Goal: Task Accomplishment & Management: Complete application form

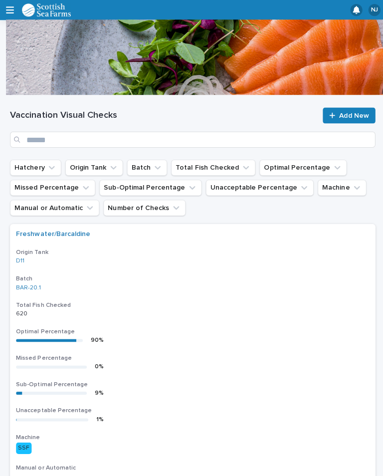
click at [357, 108] on link "Add New" at bounding box center [347, 115] width 52 height 16
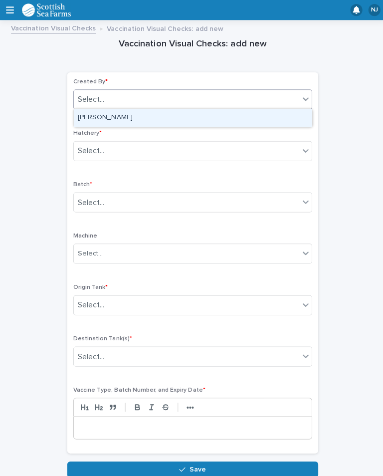
click at [187, 114] on div "[PERSON_NAME]" at bounding box center [191, 116] width 237 height 17
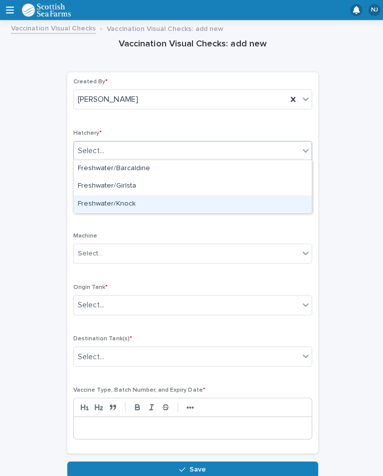
click at [189, 202] on div "Freshwater/Knock" at bounding box center [191, 202] width 237 height 17
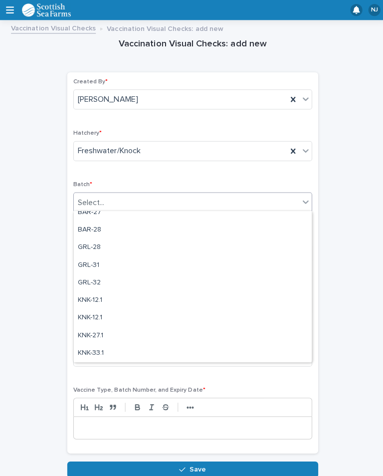
scroll to position [304, 0]
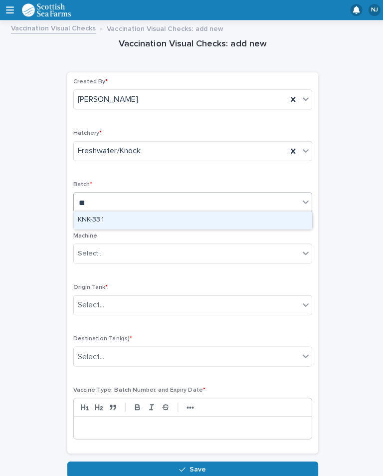
click at [160, 217] on div "KNK-33.1" at bounding box center [191, 218] width 237 height 17
type input "**"
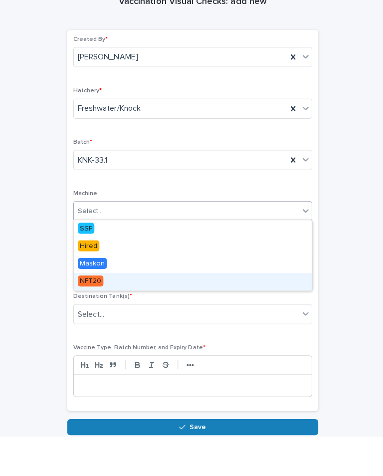
click at [133, 313] on div "NFT20" at bounding box center [191, 321] width 237 height 17
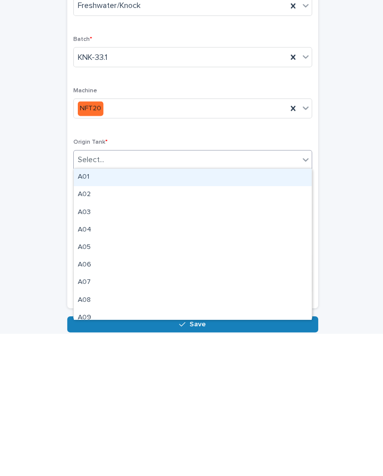
type input "*"
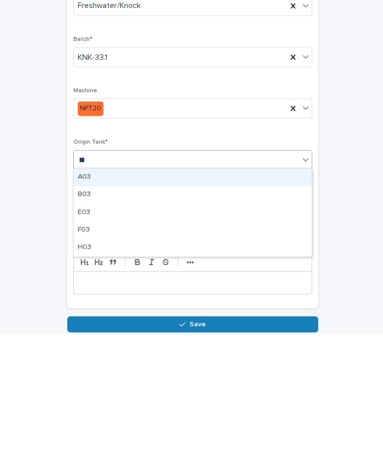
click at [139, 312] on div "A03" at bounding box center [191, 320] width 237 height 17
type input "**"
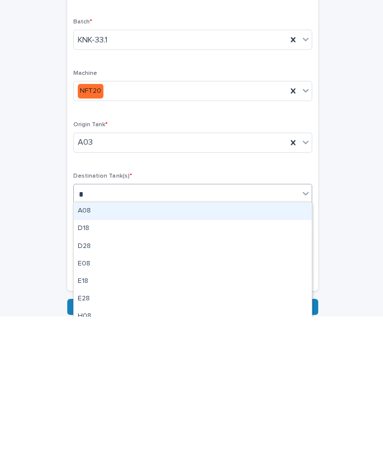
click at [162, 363] on div "A08" at bounding box center [191, 371] width 237 height 17
type input "*"
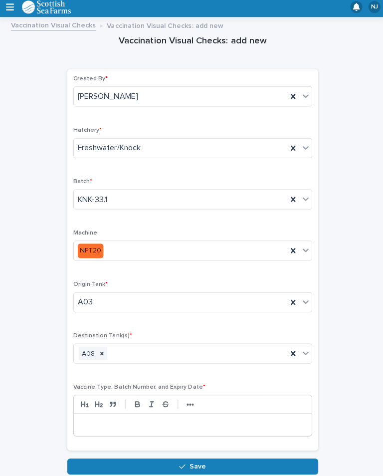
click at [135, 422] on p at bounding box center [192, 425] width 222 height 10
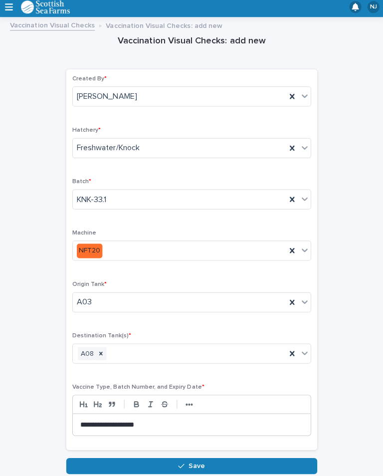
click at [219, 420] on p "**********" at bounding box center [192, 424] width 222 height 9
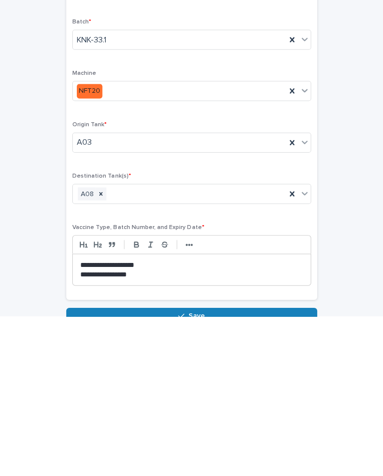
click at [217, 468] on button "Save" at bounding box center [191, 476] width 249 height 16
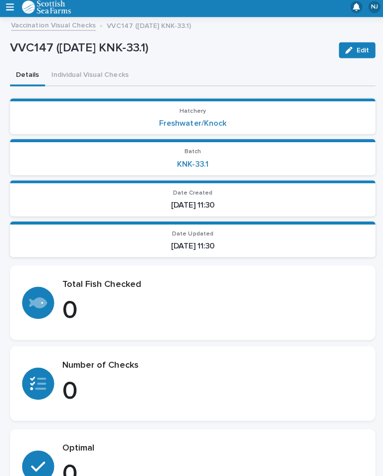
click at [87, 71] on button "Individual Visual Checks" at bounding box center [89, 78] width 89 height 21
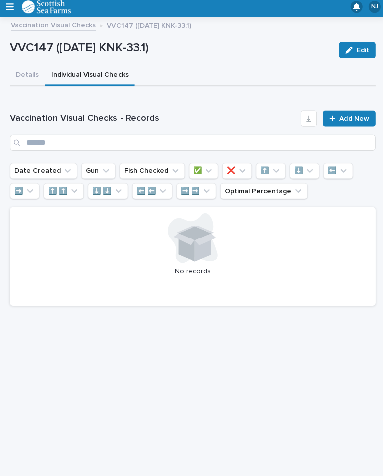
click at [351, 118] on span "Add New" at bounding box center [351, 120] width 29 height 7
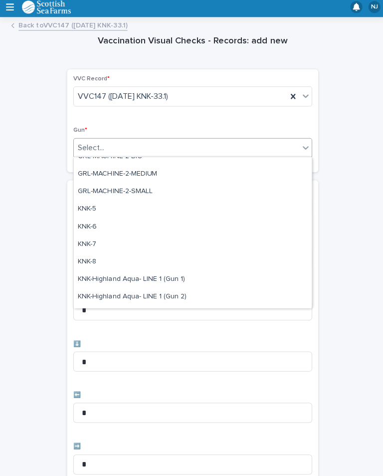
scroll to position [251, 0]
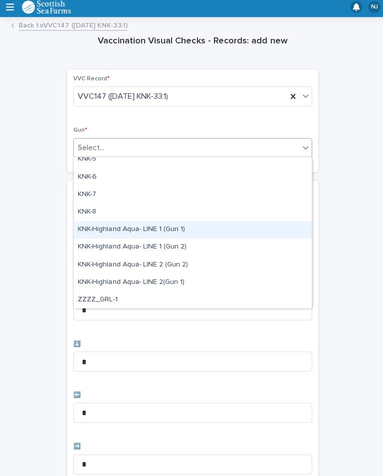
click at [180, 228] on div "KNK-Highland Aqua- LINE 1 (Gun 1)" at bounding box center [191, 231] width 237 height 17
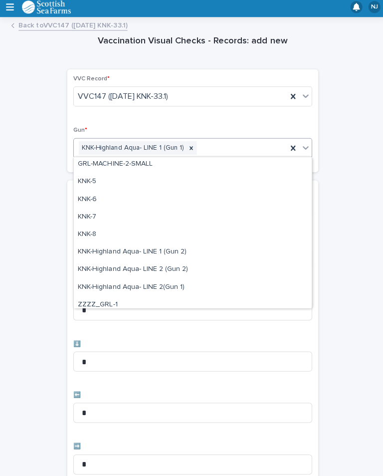
scroll to position [244, 0]
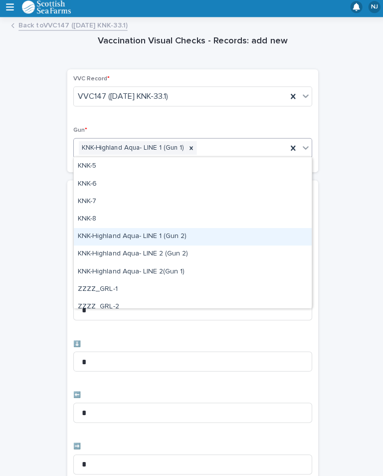
click at [181, 233] on div "KNK-Highland Aqua- LINE 1 (Gun 2)" at bounding box center [191, 238] width 237 height 17
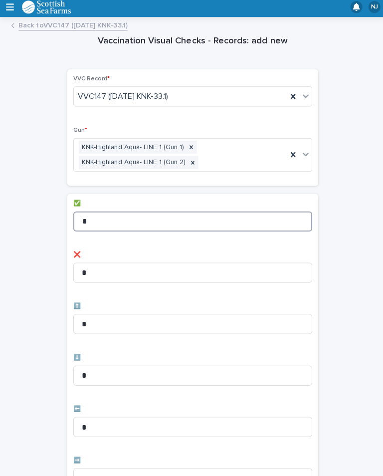
click at [146, 217] on input "*" at bounding box center [192, 223] width 238 height 20
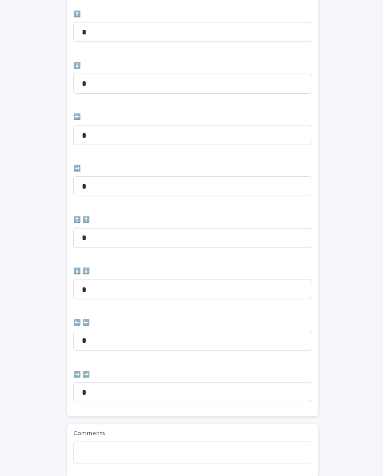
scroll to position [292, 0]
type input "**"
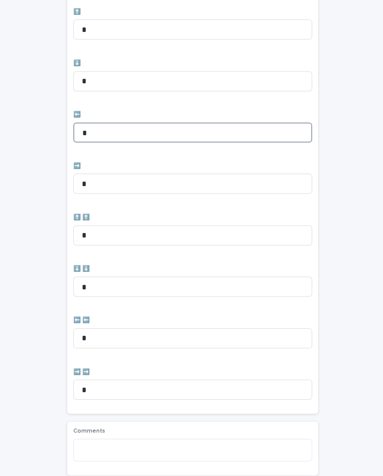
click at [93, 125] on input "*" at bounding box center [192, 135] width 238 height 20
click at [105, 127] on input "*" at bounding box center [192, 135] width 238 height 20
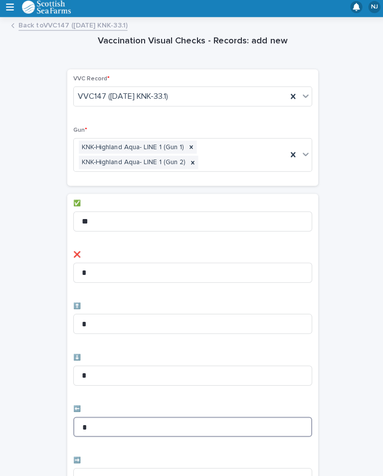
scroll to position [0, 0]
type input "*"
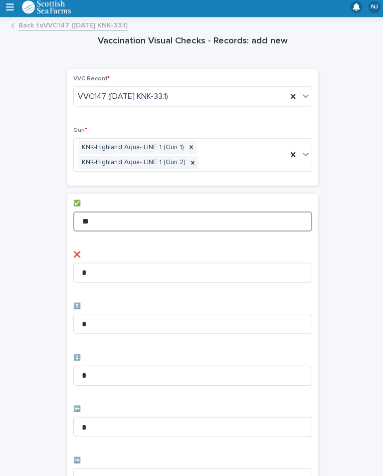
click at [130, 213] on input "**" at bounding box center [192, 223] width 238 height 20
click at [173, 213] on input "**" at bounding box center [192, 223] width 238 height 20
click at [184, 203] on p "✅" at bounding box center [192, 205] width 238 height 7
click at [188, 220] on input "**" at bounding box center [192, 223] width 238 height 20
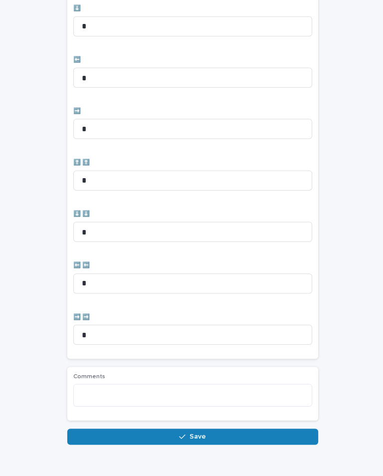
scroll to position [346, 0]
type input "**"
click at [208, 431] on button "Save" at bounding box center [191, 438] width 249 height 16
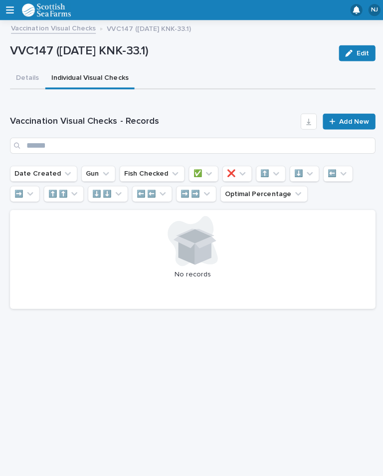
click at [346, 118] on span "Add New" at bounding box center [351, 120] width 29 height 7
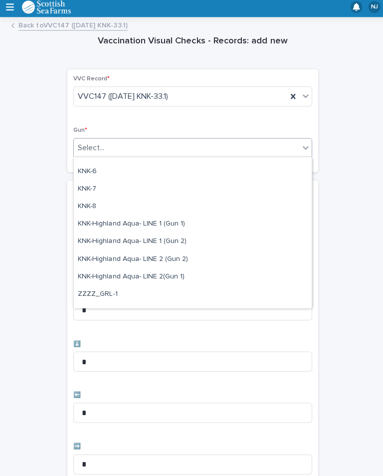
scroll to position [256, 0]
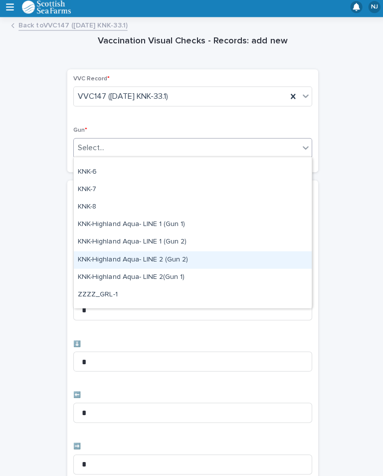
click at [196, 258] on div "KNK-Highland Aqua- LINE 2 (Gun 2)" at bounding box center [191, 260] width 237 height 17
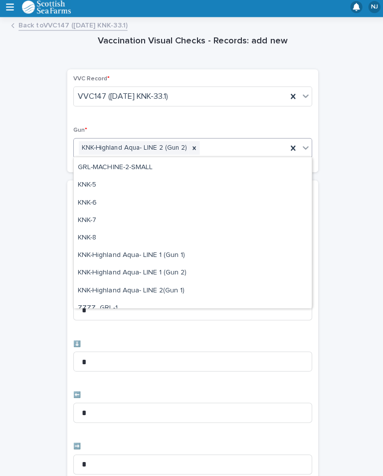
scroll to position [253, 0]
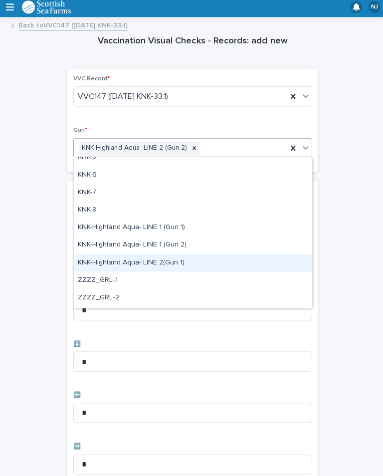
click at [179, 262] on div "KNK-Highland Aqua- LINE 2(Gun 1)" at bounding box center [191, 263] width 237 height 17
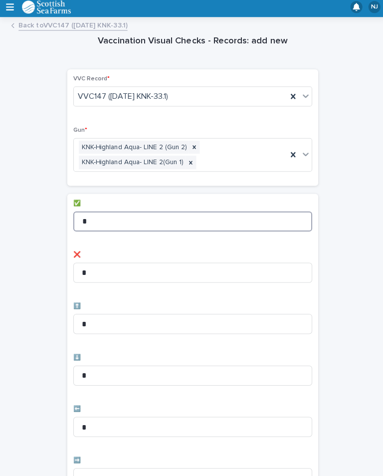
click at [164, 213] on input "*" at bounding box center [192, 223] width 238 height 20
click at [209, 214] on input "*" at bounding box center [192, 223] width 238 height 20
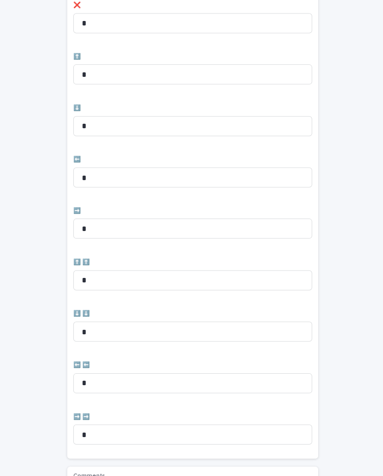
scroll to position [252, 0]
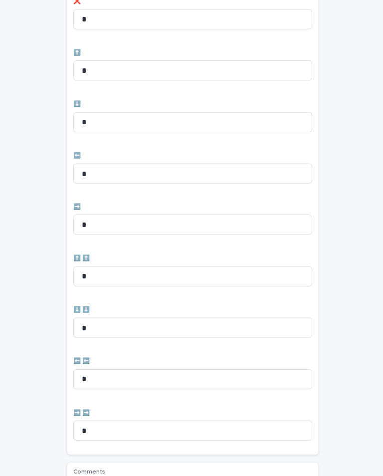
type input "**"
click at [145, 165] on input "*" at bounding box center [192, 175] width 238 height 20
type input "*"
click at [131, 216] on input "*" at bounding box center [192, 226] width 238 height 20
click at [193, 205] on p "➡️" at bounding box center [192, 208] width 238 height 7
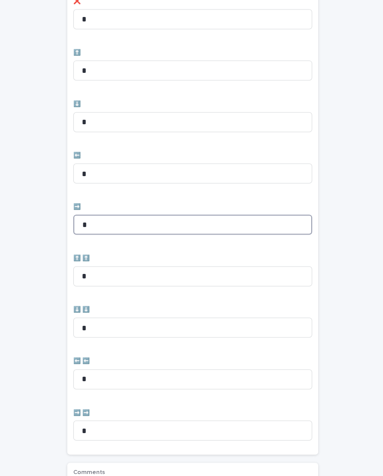
click at [185, 220] on input "*" at bounding box center [192, 226] width 238 height 20
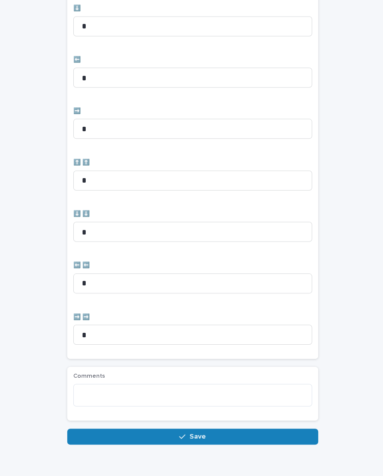
scroll to position [346, 0]
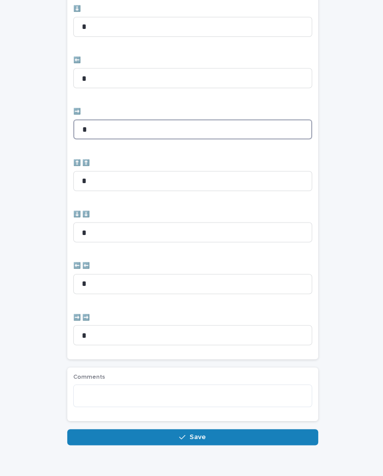
type input "*"
click at [200, 434] on span "Save" at bounding box center [197, 437] width 16 height 7
